Goal: Information Seeking & Learning: Learn about a topic

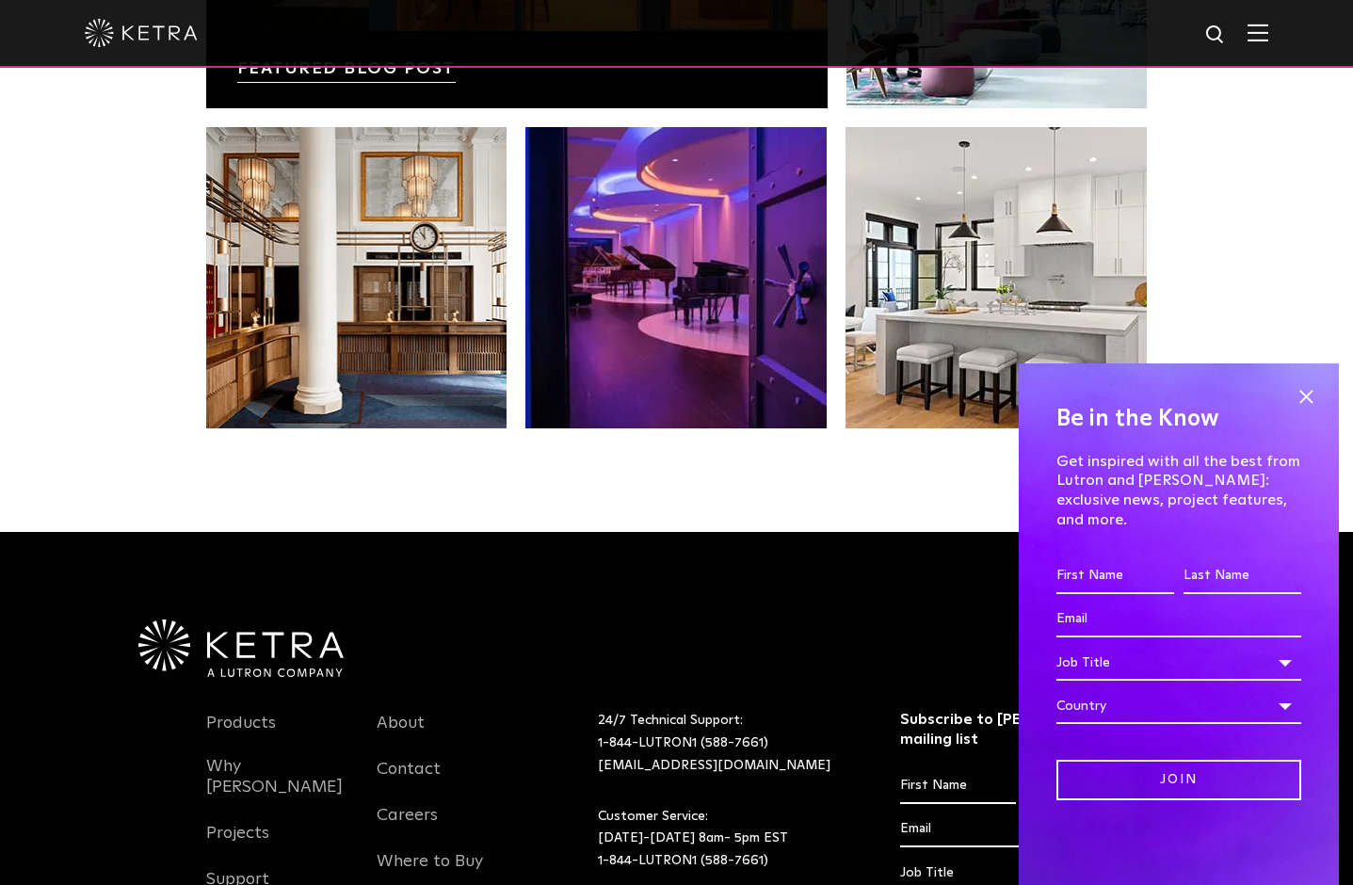
scroll to position [3957, 0]
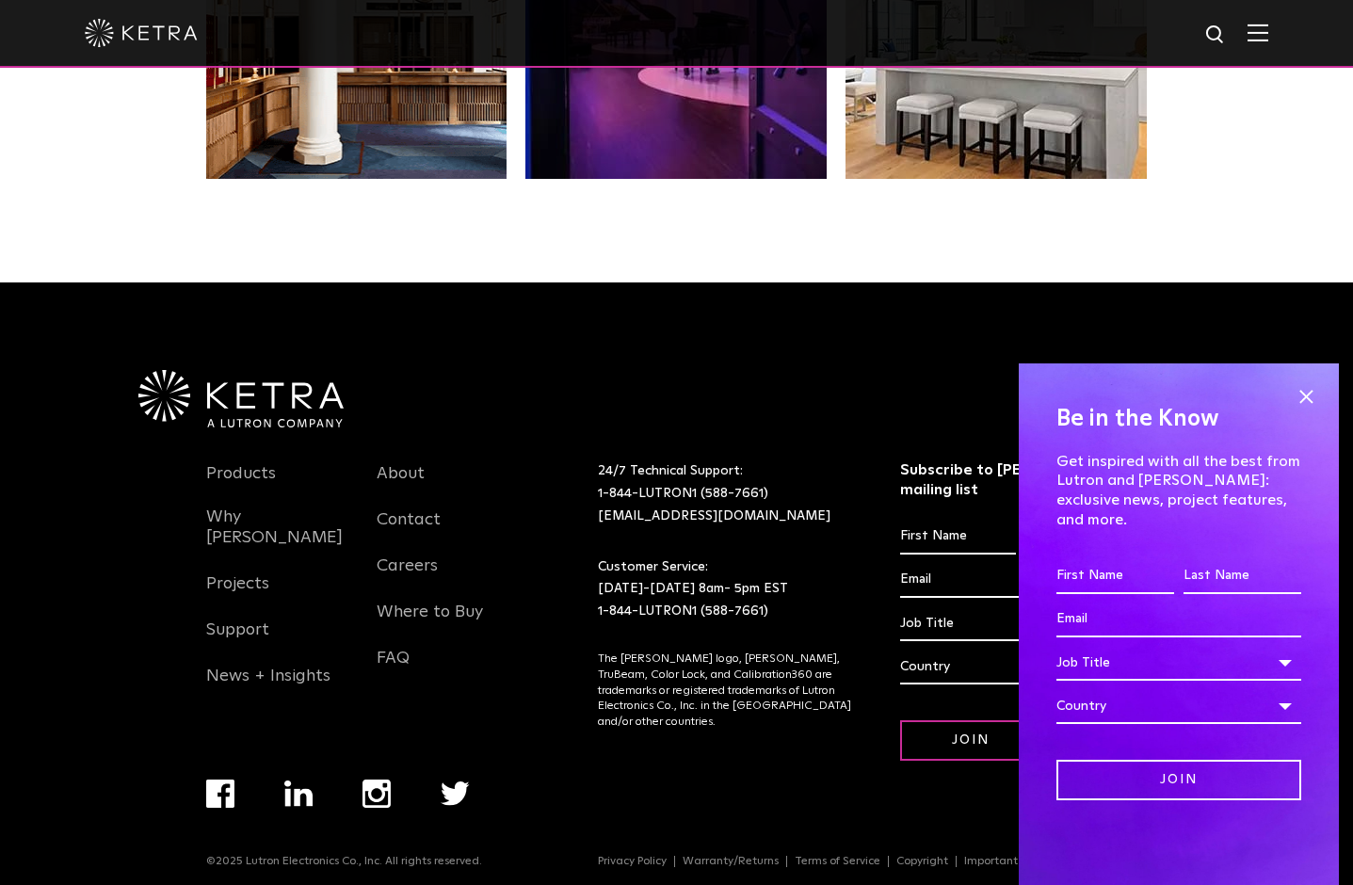
click at [231, 463] on li "Products" at bounding box center [277, 484] width 143 height 46
click at [231, 464] on link "Products" at bounding box center [241, 484] width 70 height 43
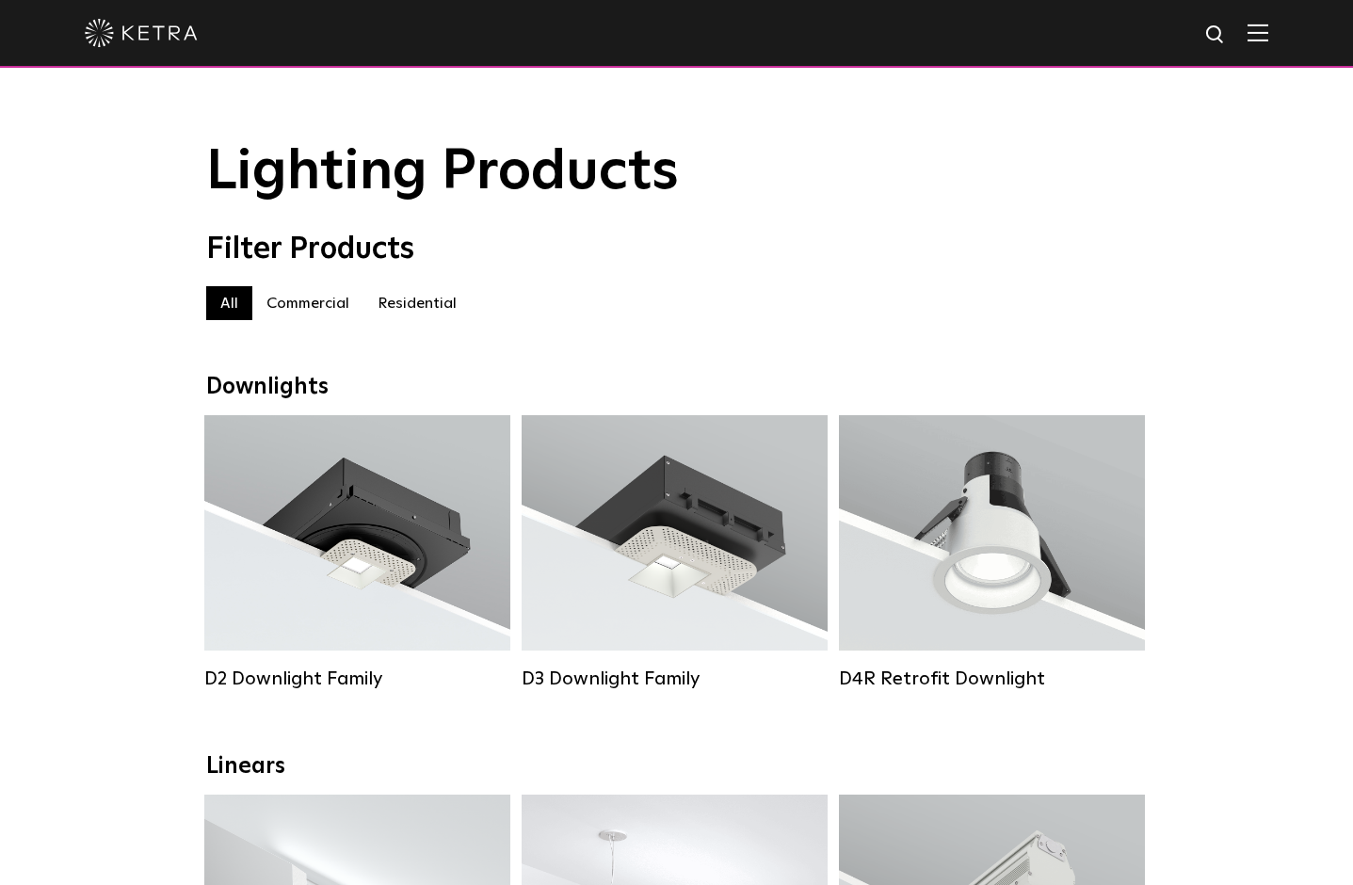
click at [316, 307] on label "Commercial" at bounding box center [307, 303] width 111 height 34
click at [395, 291] on label "Residential" at bounding box center [417, 303] width 107 height 34
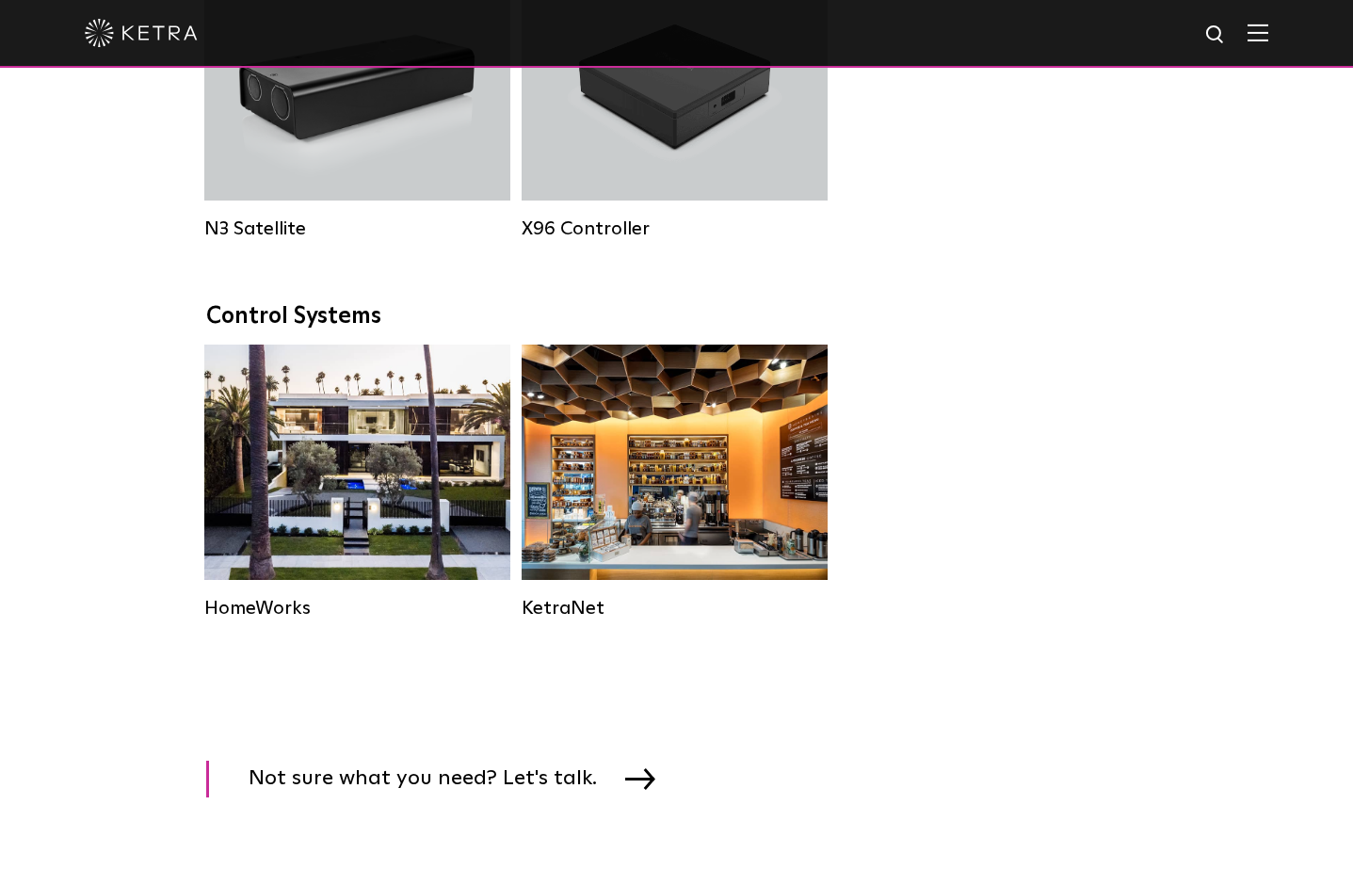
scroll to position [2277, 0]
